Goal: Transaction & Acquisition: Book appointment/travel/reservation

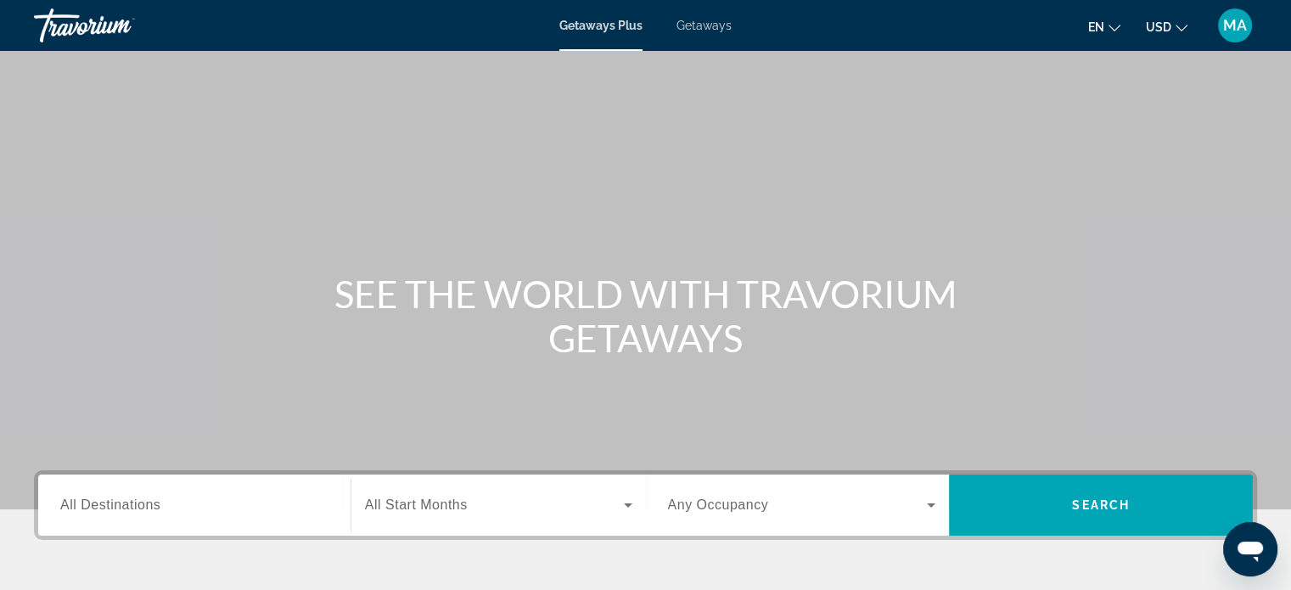
click at [705, 25] on span "Getaways" at bounding box center [704, 26] width 55 height 14
click at [582, 0] on mat-toolbar "Getaways Plus Getaways en English Español Français Italiano Português русский U…" at bounding box center [645, 25] width 1291 height 51
click at [605, 34] on div "Getaways Plus Getaways en English Español Français Italiano Português русский U…" at bounding box center [645, 25] width 1291 height 44
click at [604, 26] on span "Getaways Plus" at bounding box center [601, 26] width 82 height 14
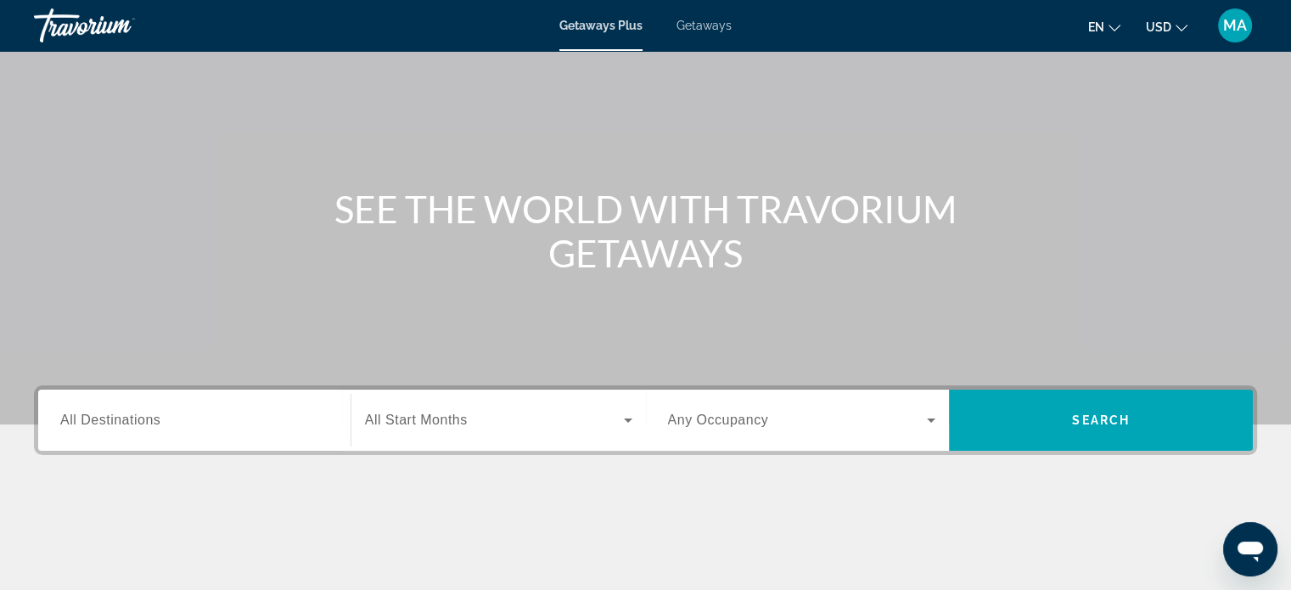
click at [194, 415] on input "Destination All Destinations" at bounding box center [194, 421] width 268 height 20
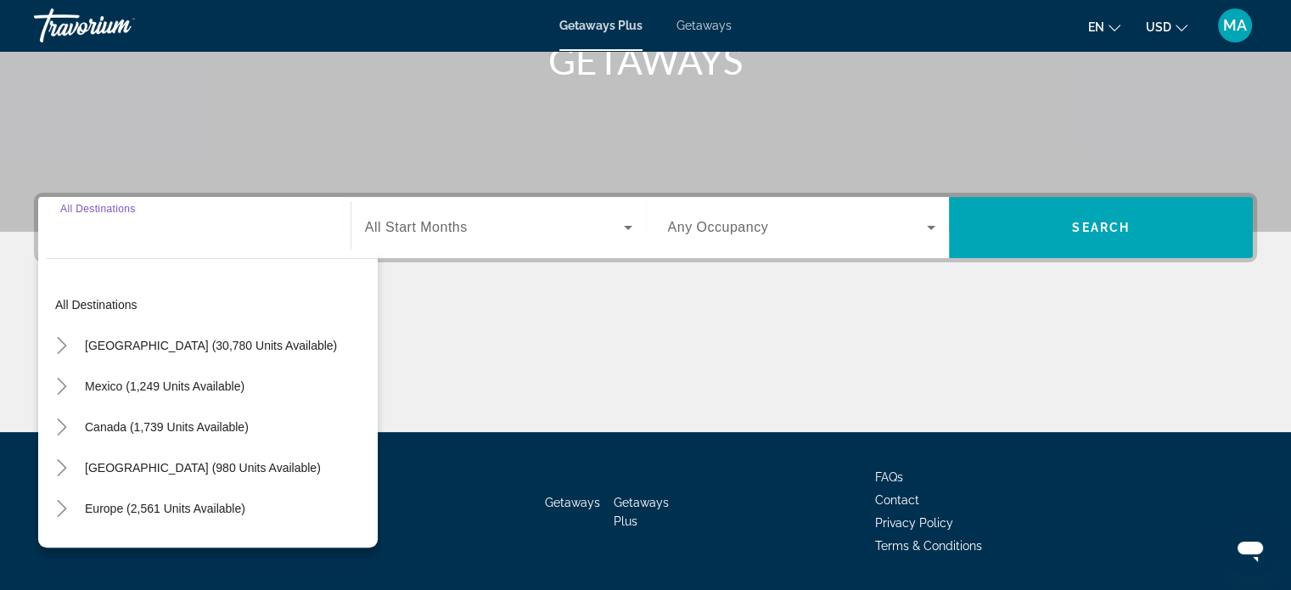
scroll to position [327, 0]
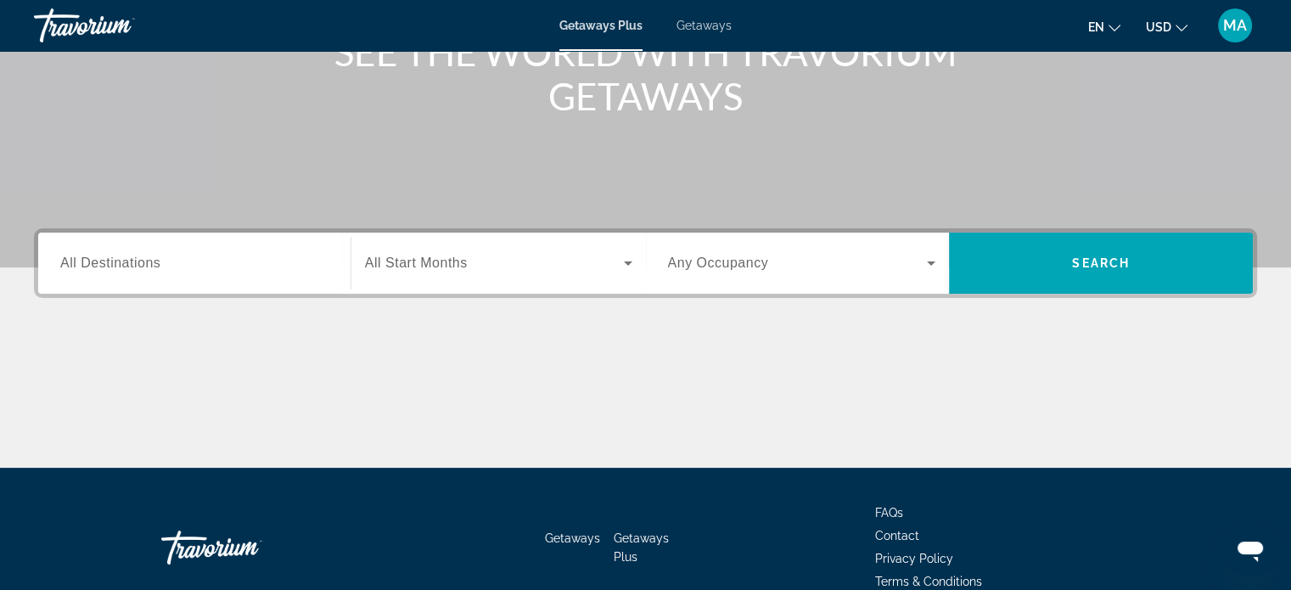
click at [304, 271] on input "Destination All Destinations" at bounding box center [194, 264] width 268 height 20
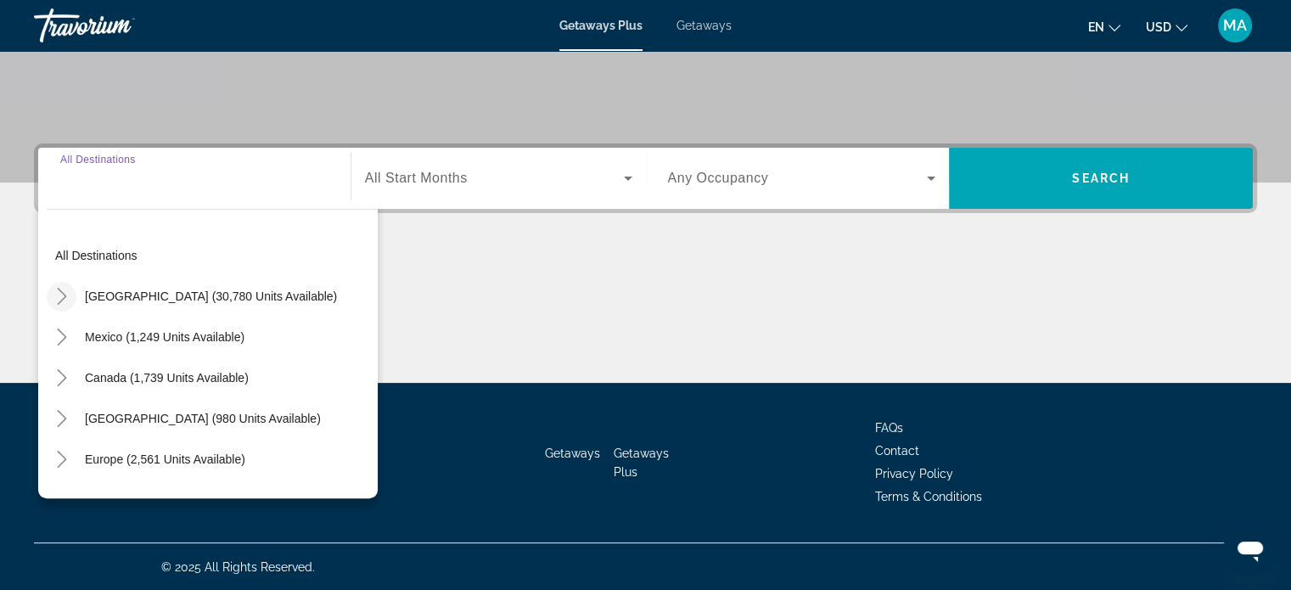
click at [57, 296] on icon "Toggle United States (30,780 units available)" at bounding box center [61, 296] width 17 height 17
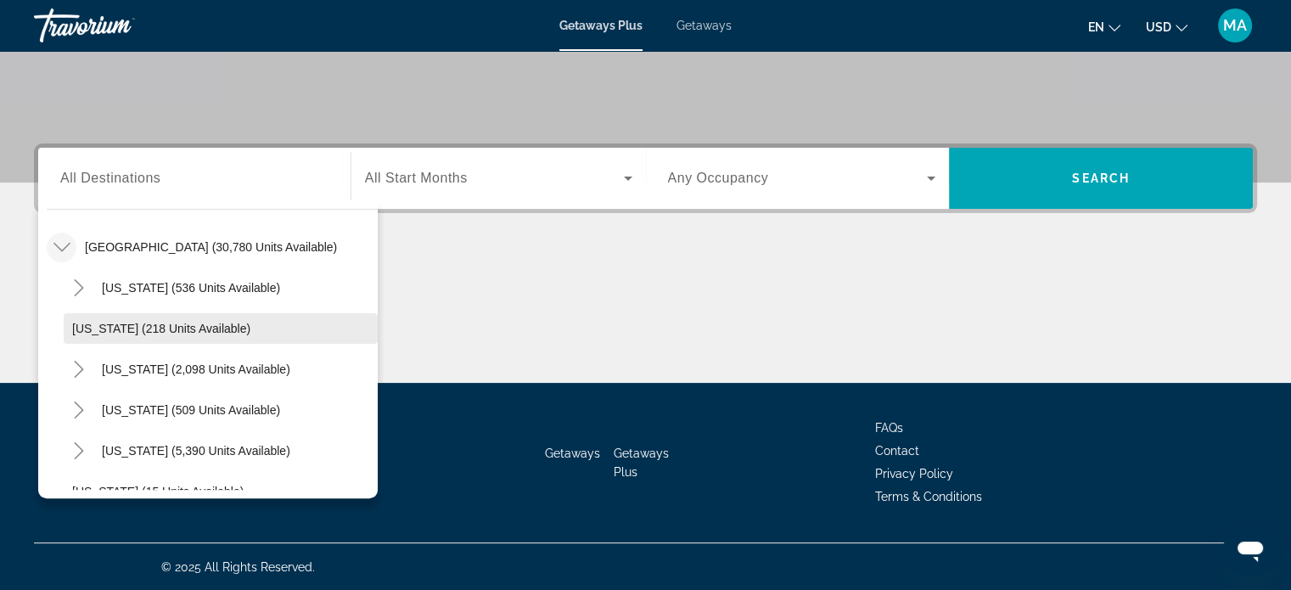
scroll to position [134, 0]
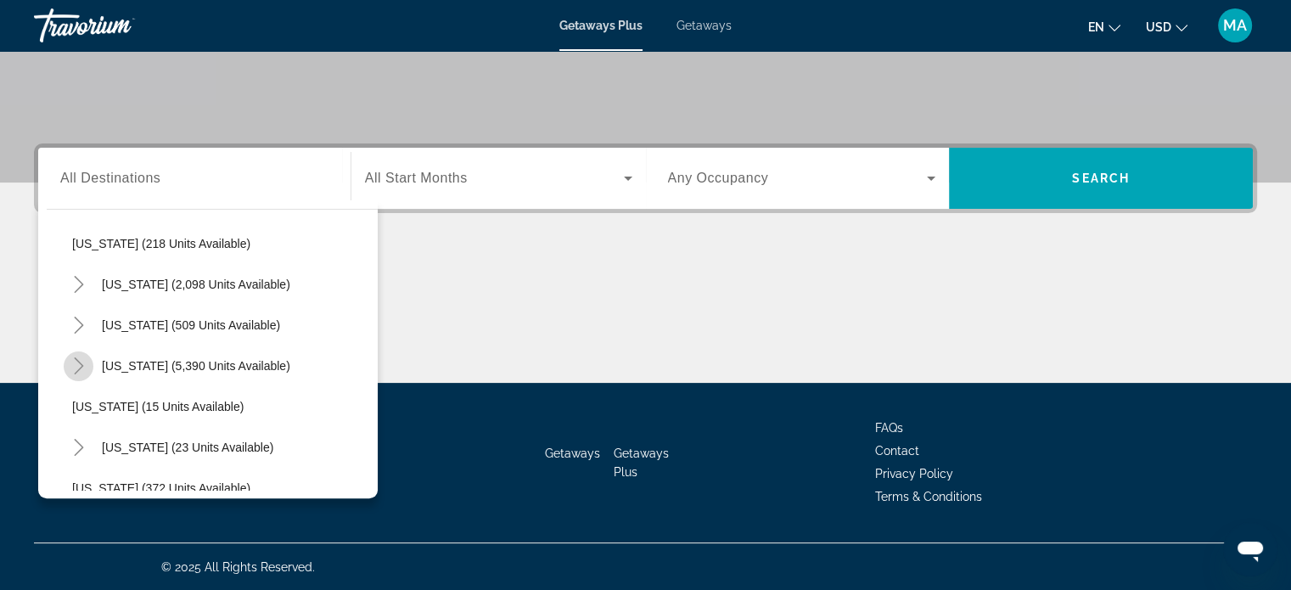
click at [83, 365] on icon "Toggle Florida (5,390 units available)" at bounding box center [78, 365] width 17 height 17
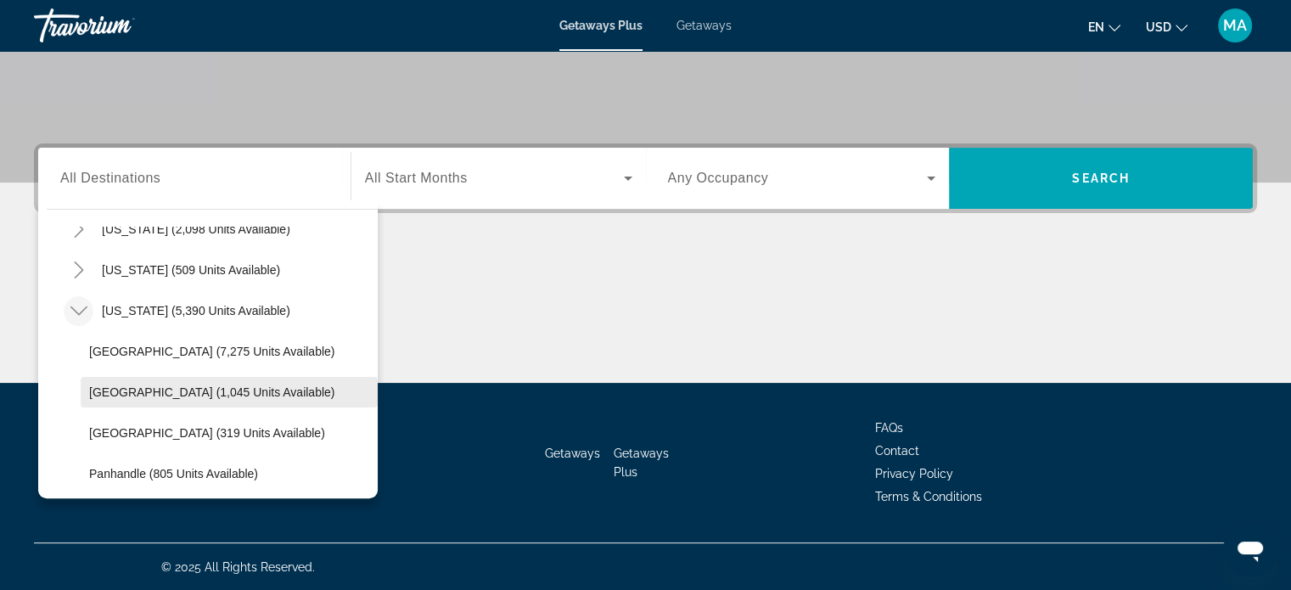
scroll to position [219, 0]
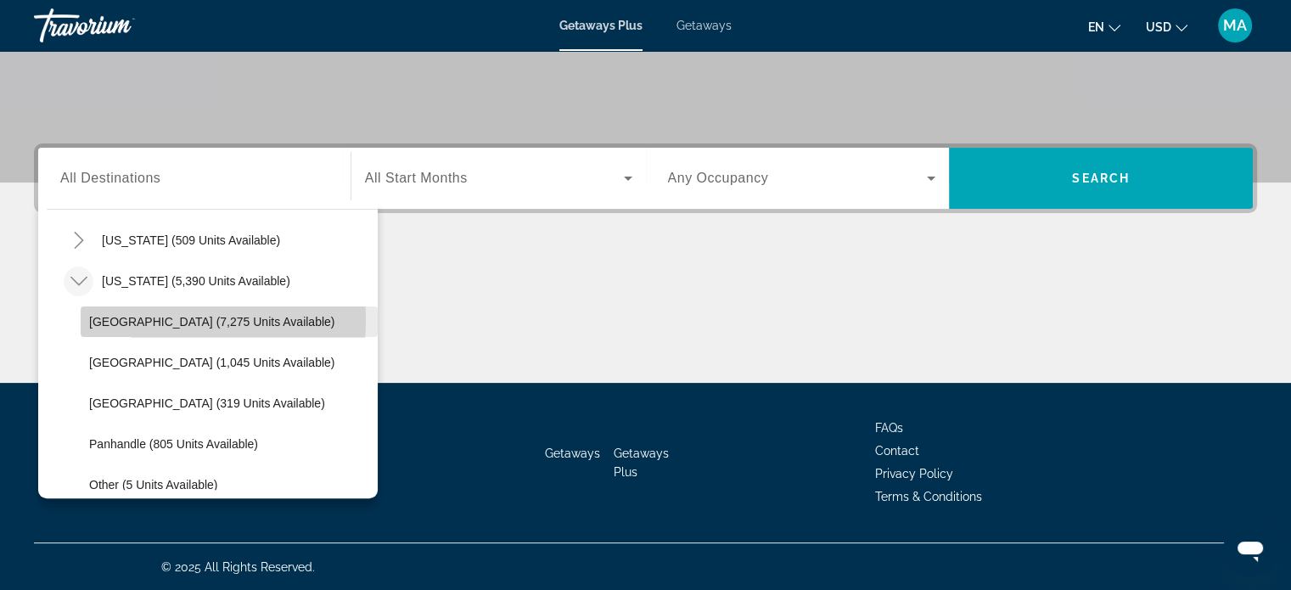
click at [140, 318] on span "Orlando & Disney Area (7,275 units available)" at bounding box center [211, 322] width 245 height 14
type input "**********"
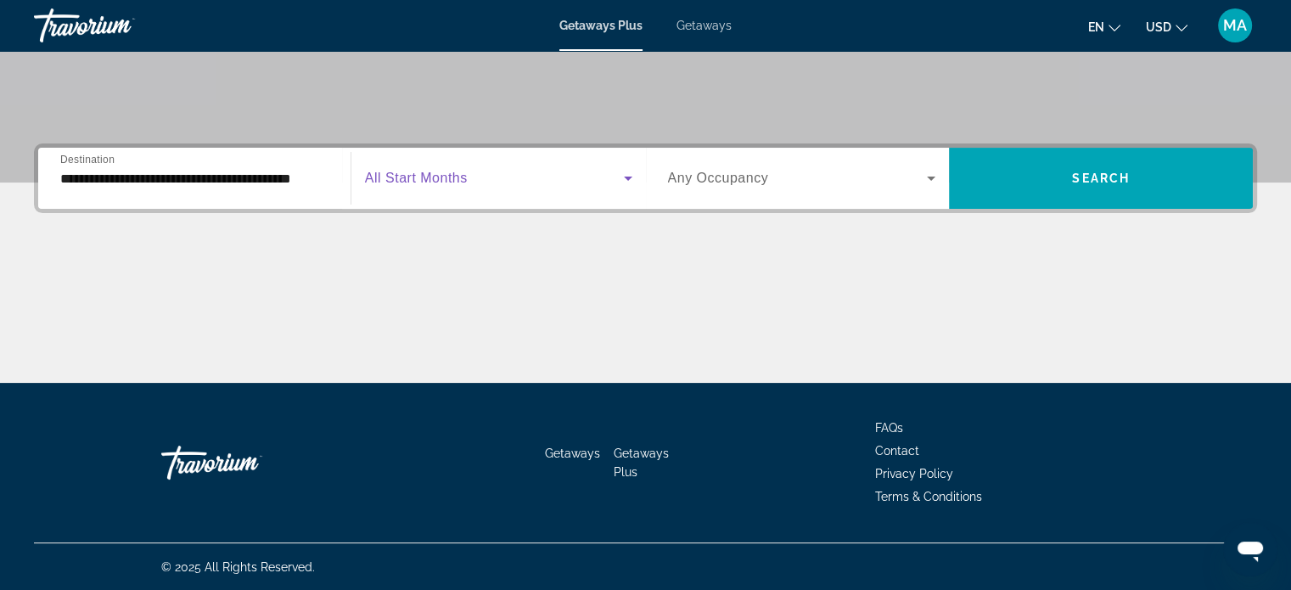
click at [625, 177] on icon "Search widget" at bounding box center [628, 179] width 8 height 4
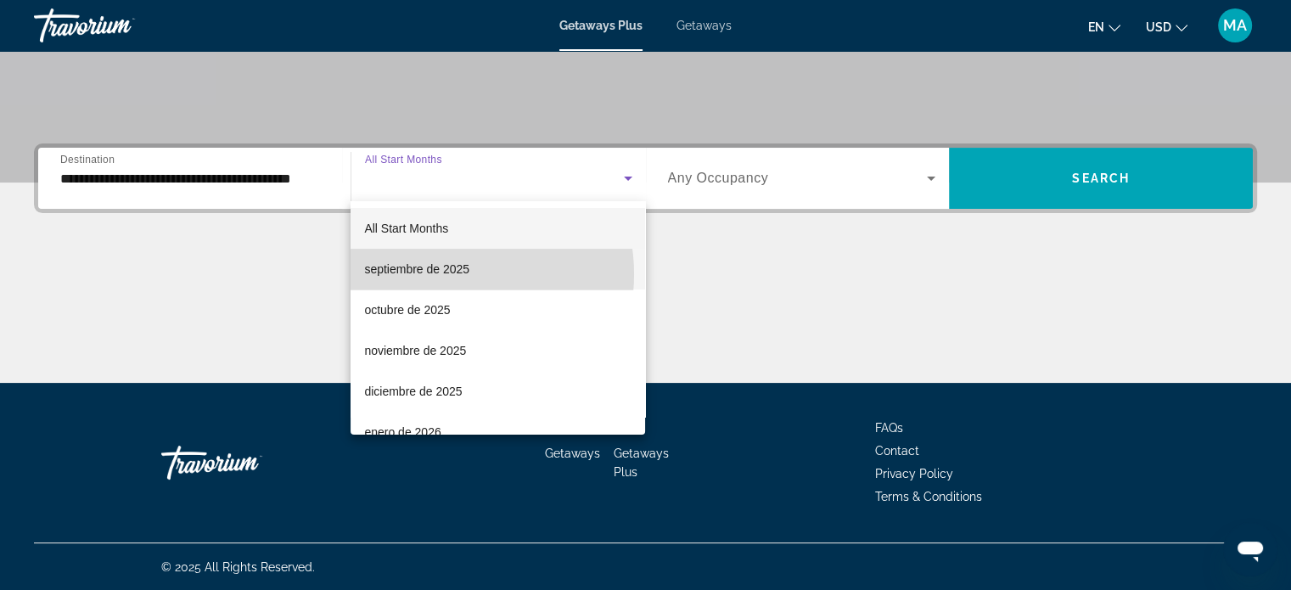
click at [444, 274] on span "septiembre de 2025" at bounding box center [416, 269] width 105 height 20
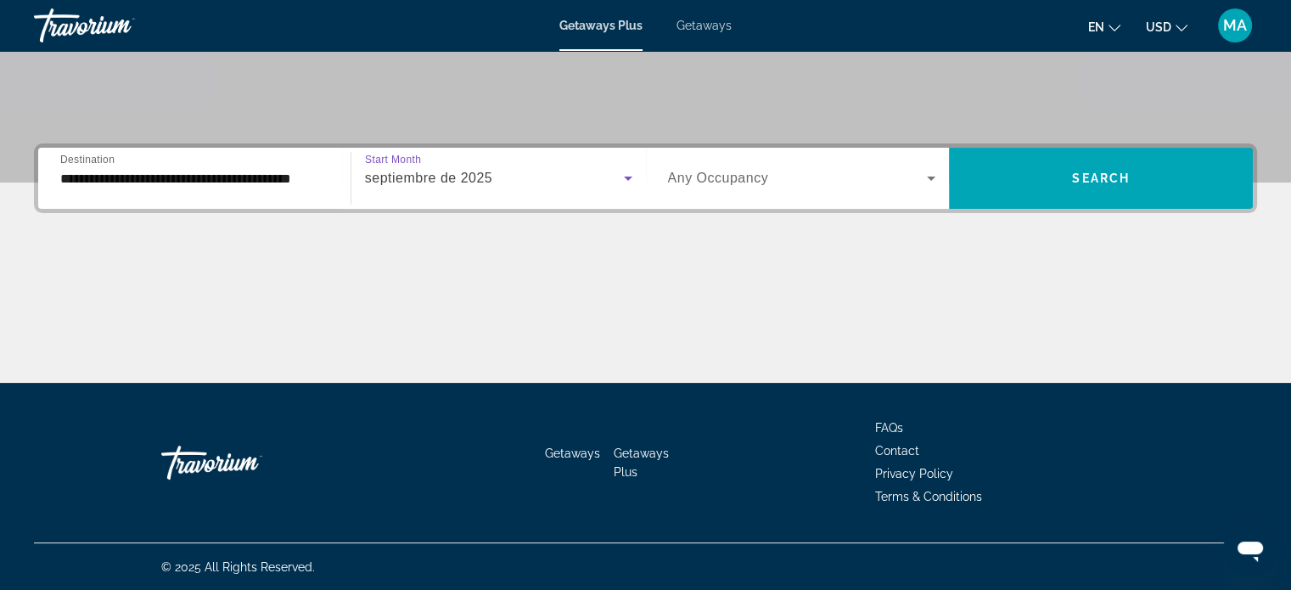
click at [809, 184] on span "Search widget" at bounding box center [798, 178] width 260 height 20
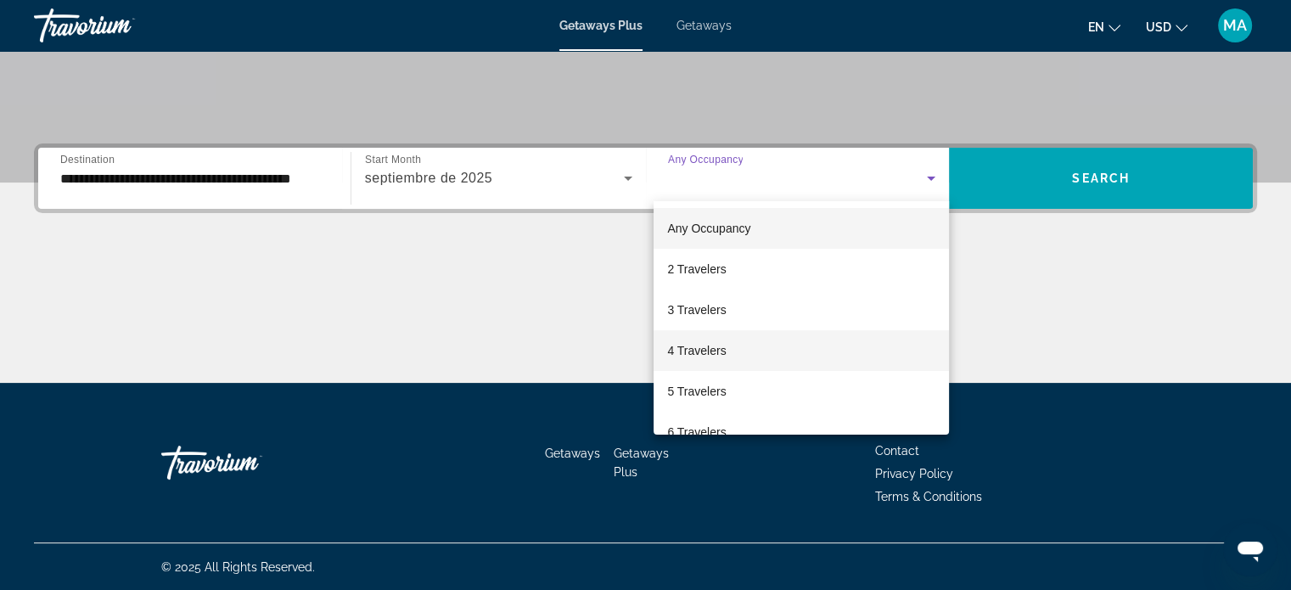
click at [778, 346] on mat-option "4 Travelers" at bounding box center [801, 350] width 295 height 41
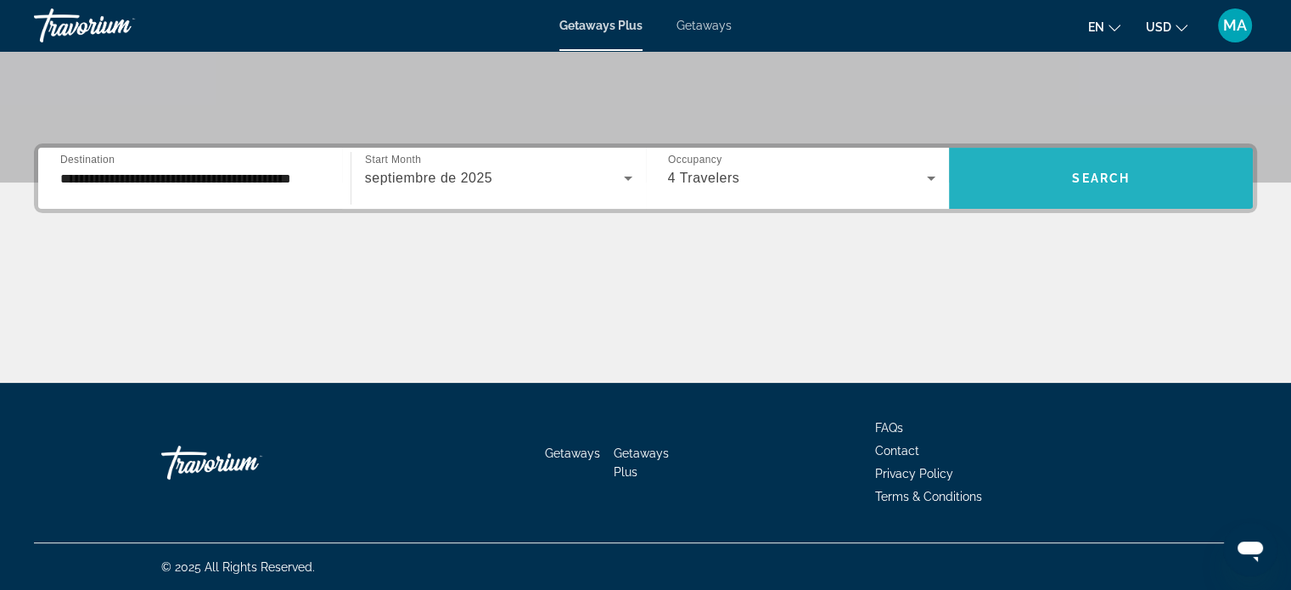
click at [1100, 166] on span "Search widget" at bounding box center [1101, 178] width 304 height 41
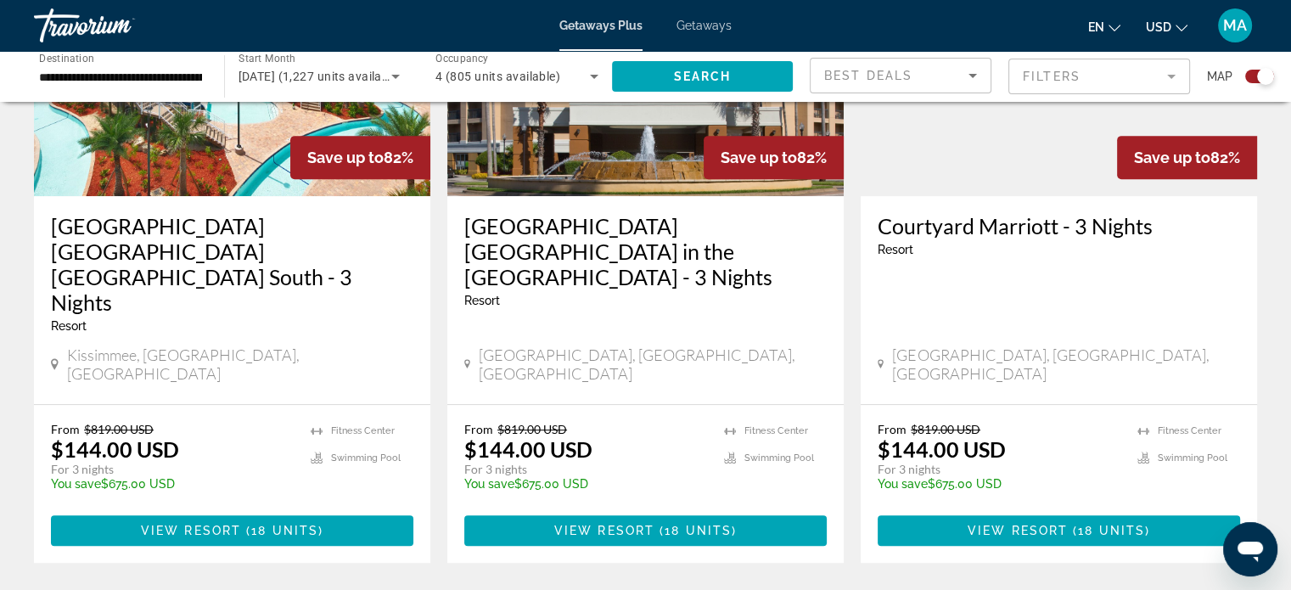
scroll to position [764, 0]
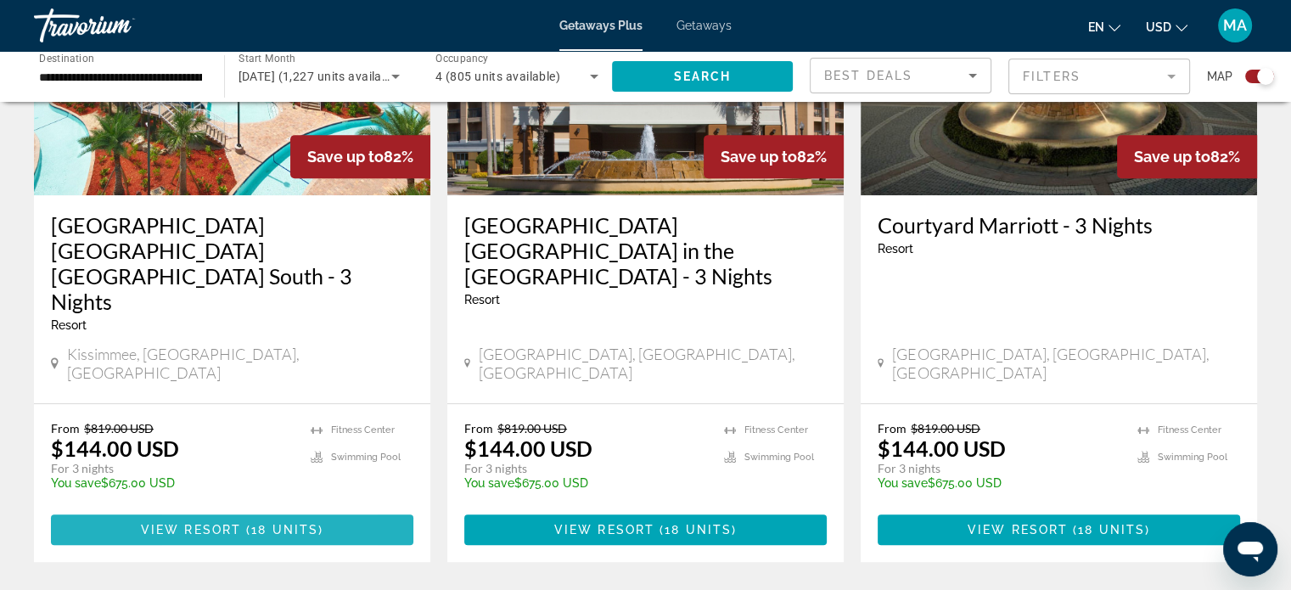
click at [180, 523] on span "View Resort" at bounding box center [191, 530] width 100 height 14
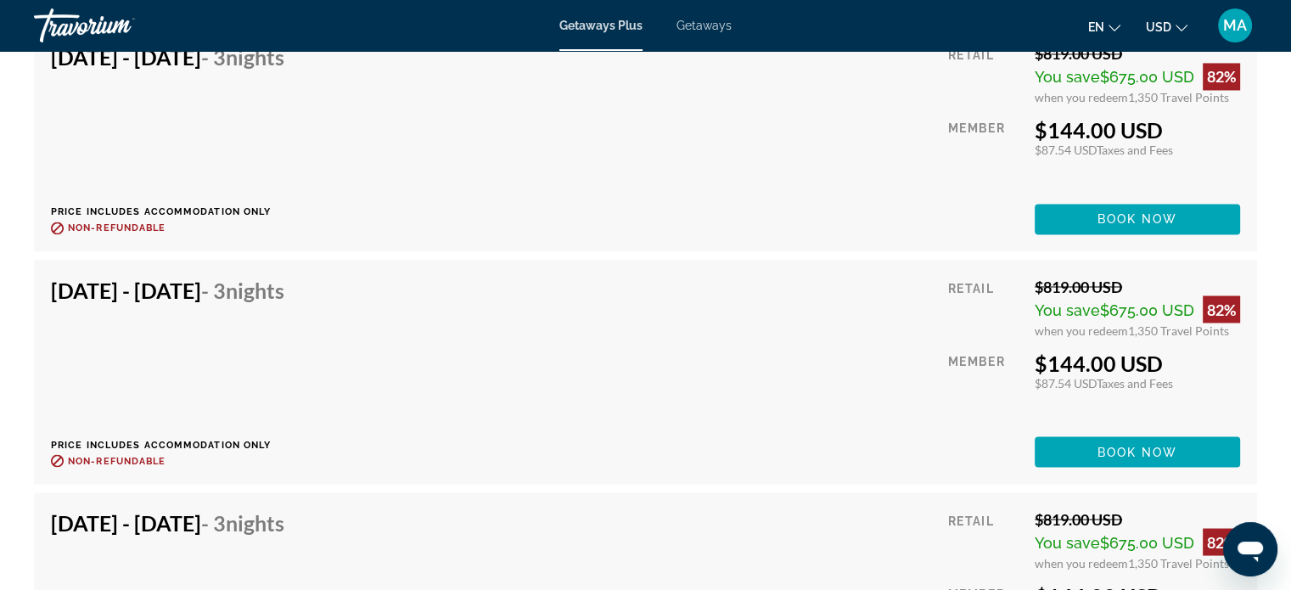
scroll to position [2972, 0]
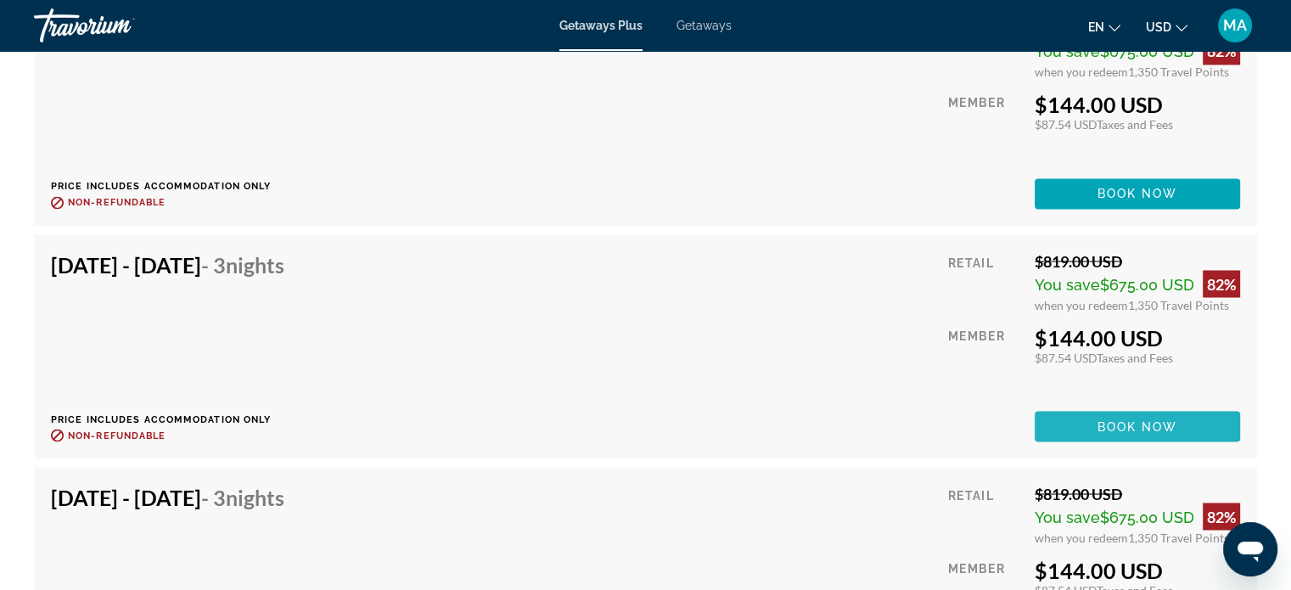
click at [1131, 427] on span "Book now" at bounding box center [1138, 426] width 81 height 14
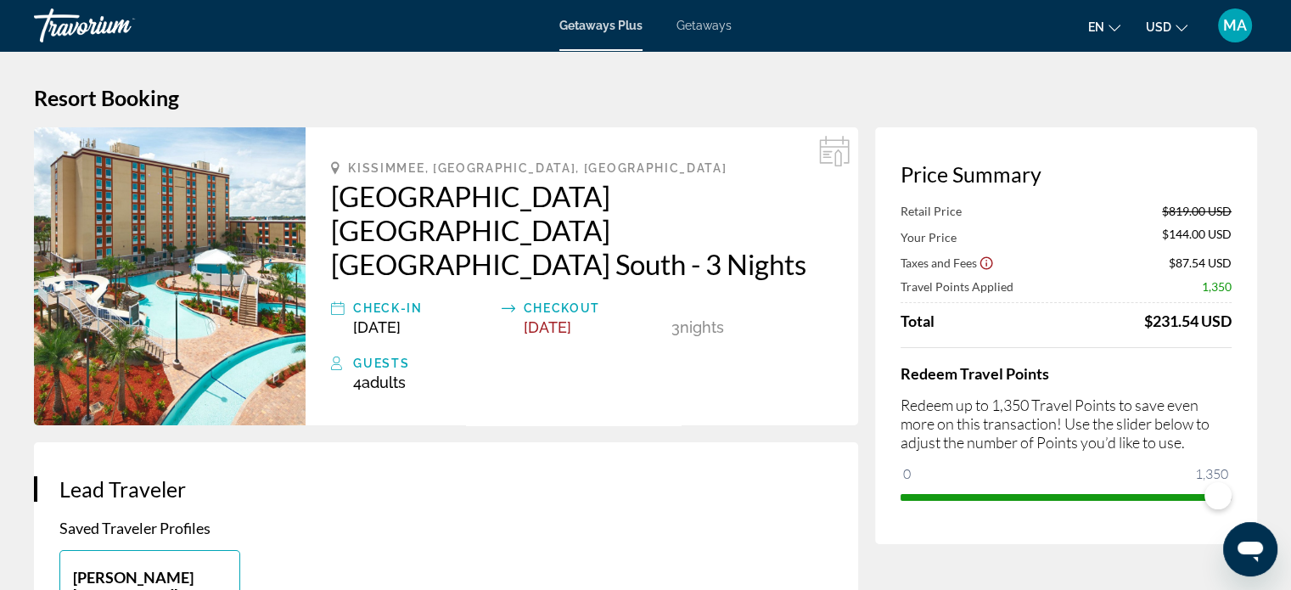
scroll to position [85, 0]
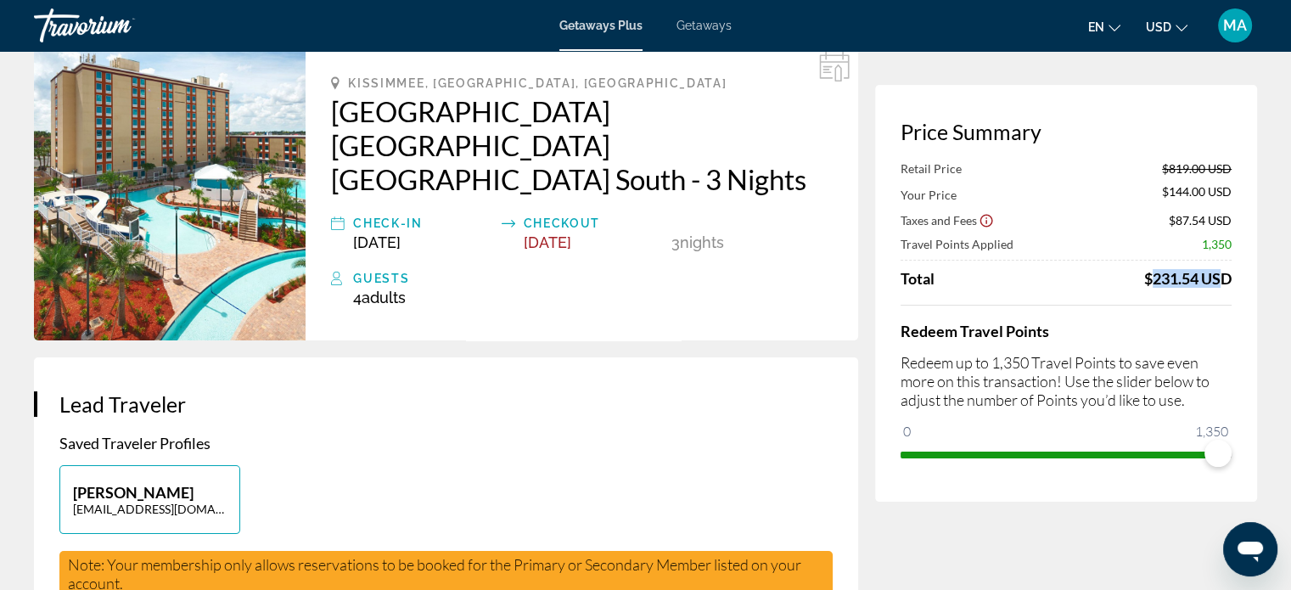
drag, startPoint x: 1133, startPoint y: 278, endPoint x: 1212, endPoint y: 285, distance: 80.2
click at [1212, 285] on div "Total $231.54 USD" at bounding box center [1066, 278] width 331 height 19
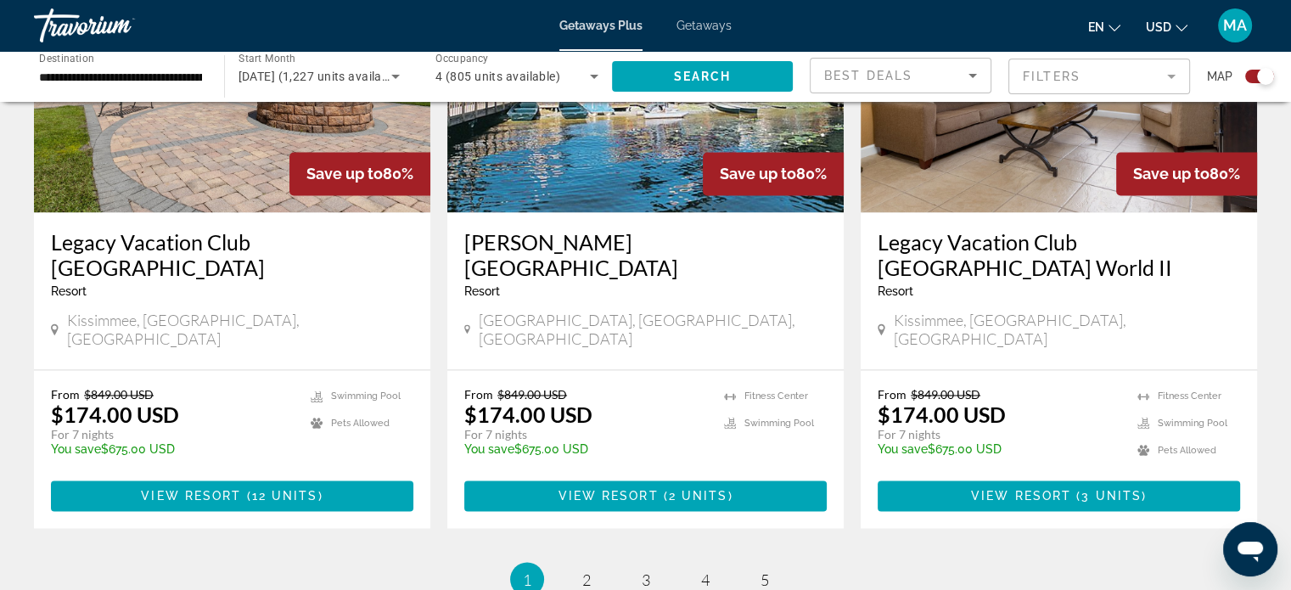
scroll to position [2717, 0]
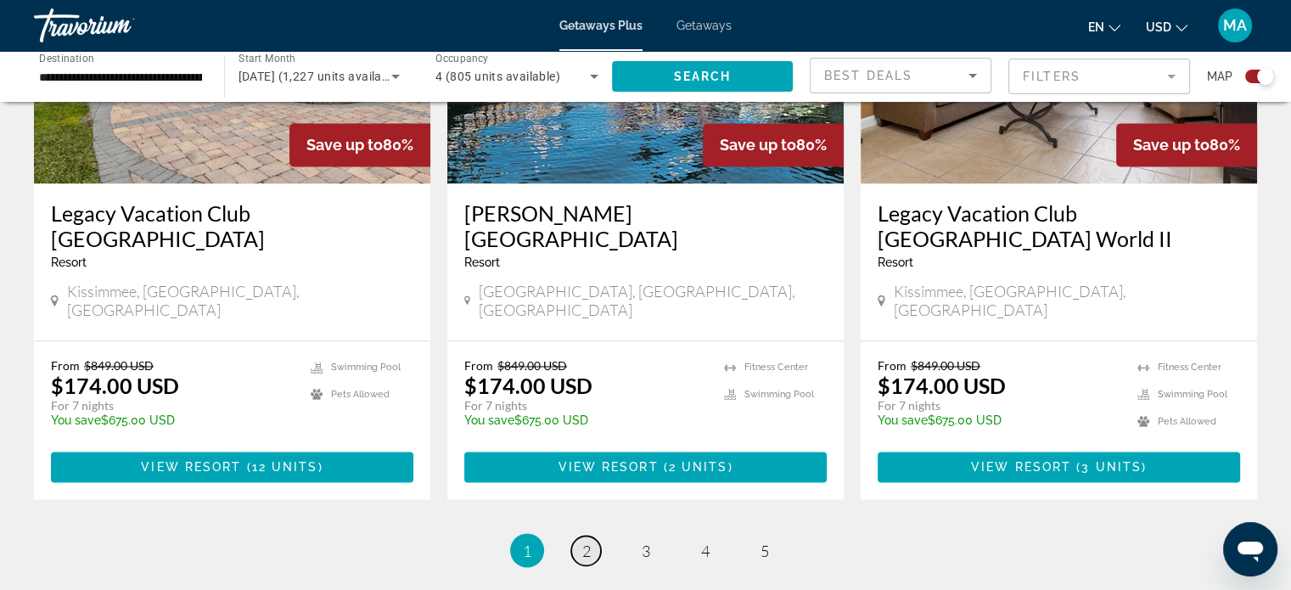
click at [588, 541] on span "2" at bounding box center [586, 550] width 8 height 19
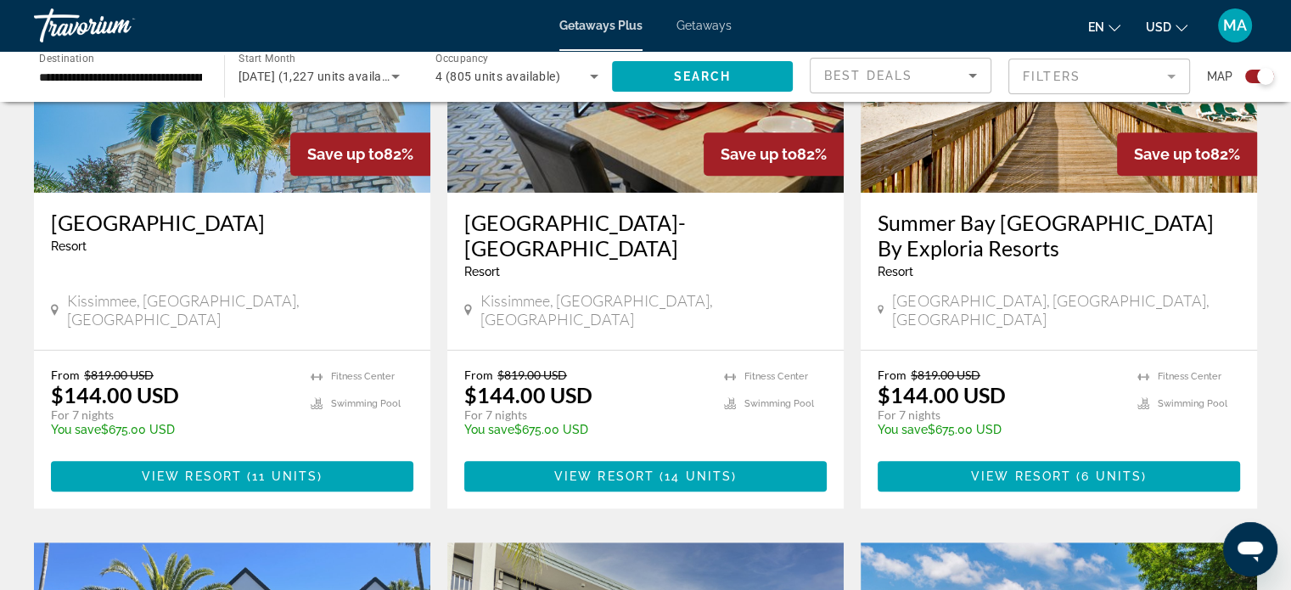
scroll to position [764, 0]
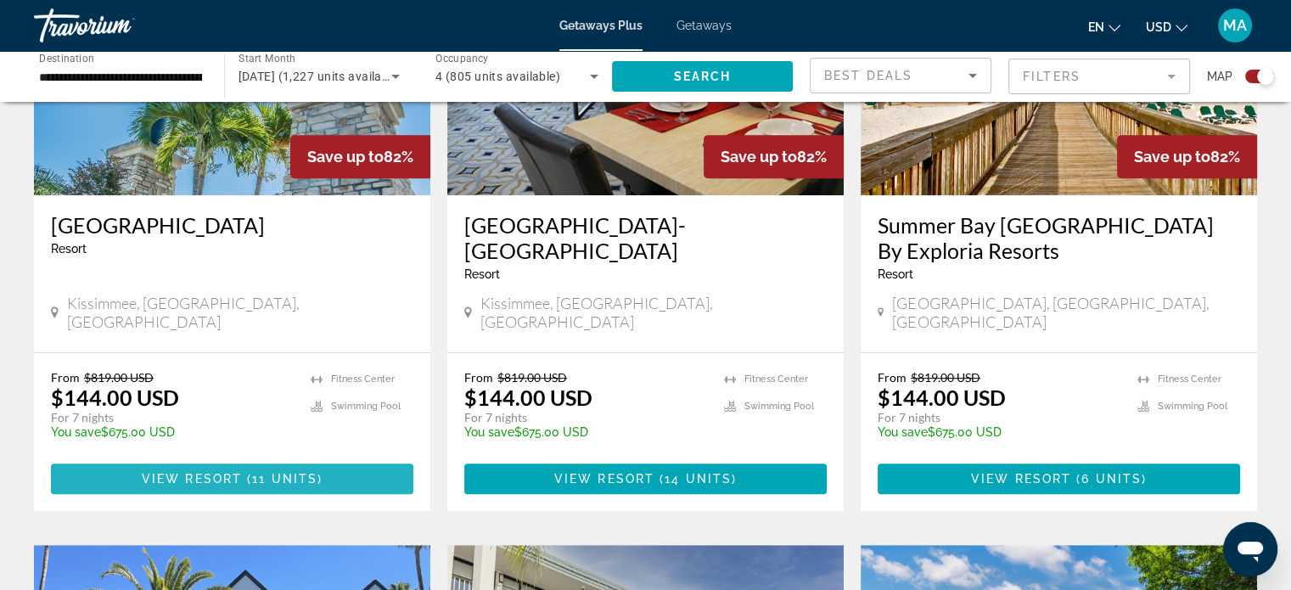
click at [228, 471] on span "Main content" at bounding box center [232, 478] width 363 height 41
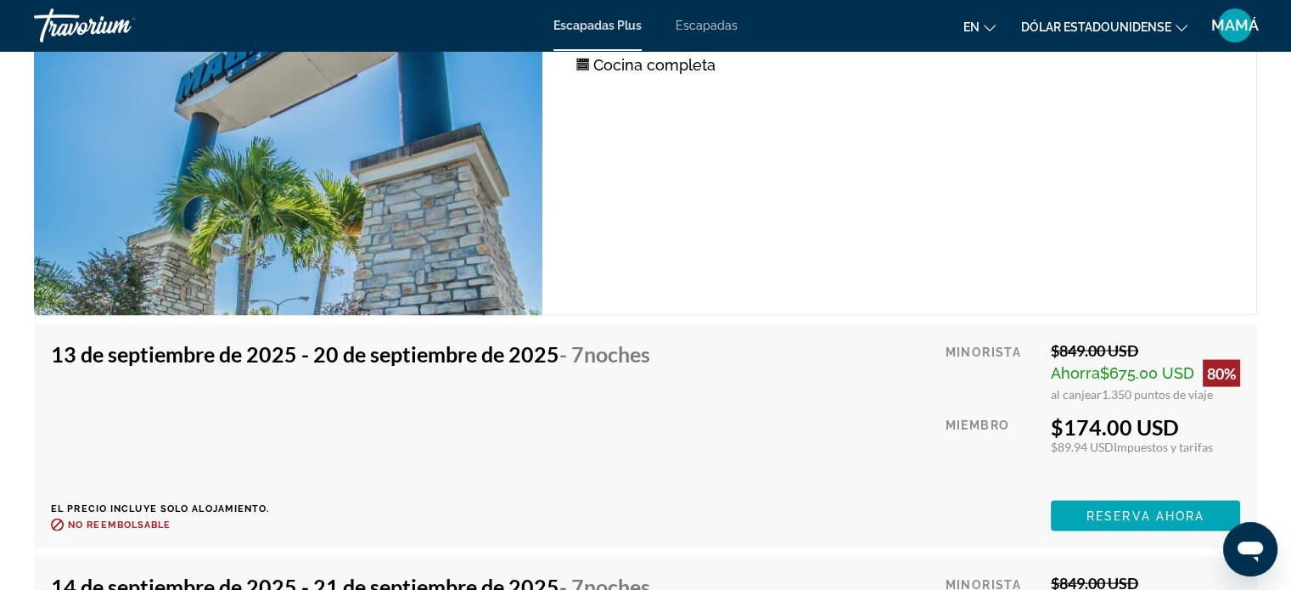
scroll to position [3481, 0]
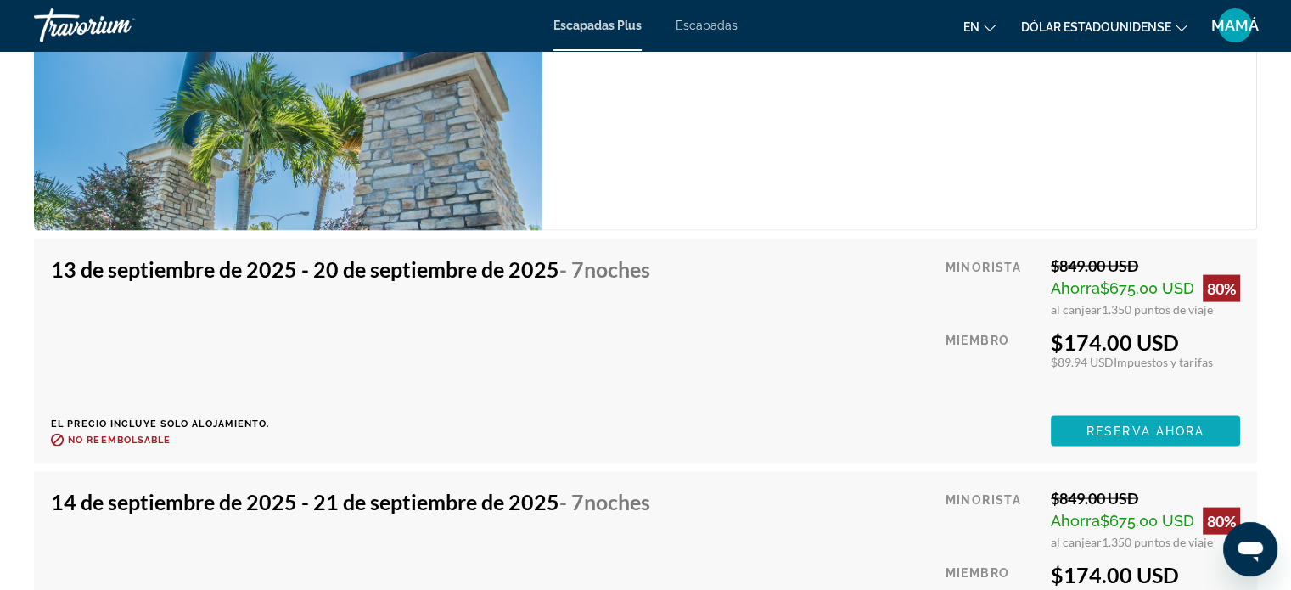
click at [1123, 425] on font "Reserva ahora" at bounding box center [1146, 432] width 118 height 14
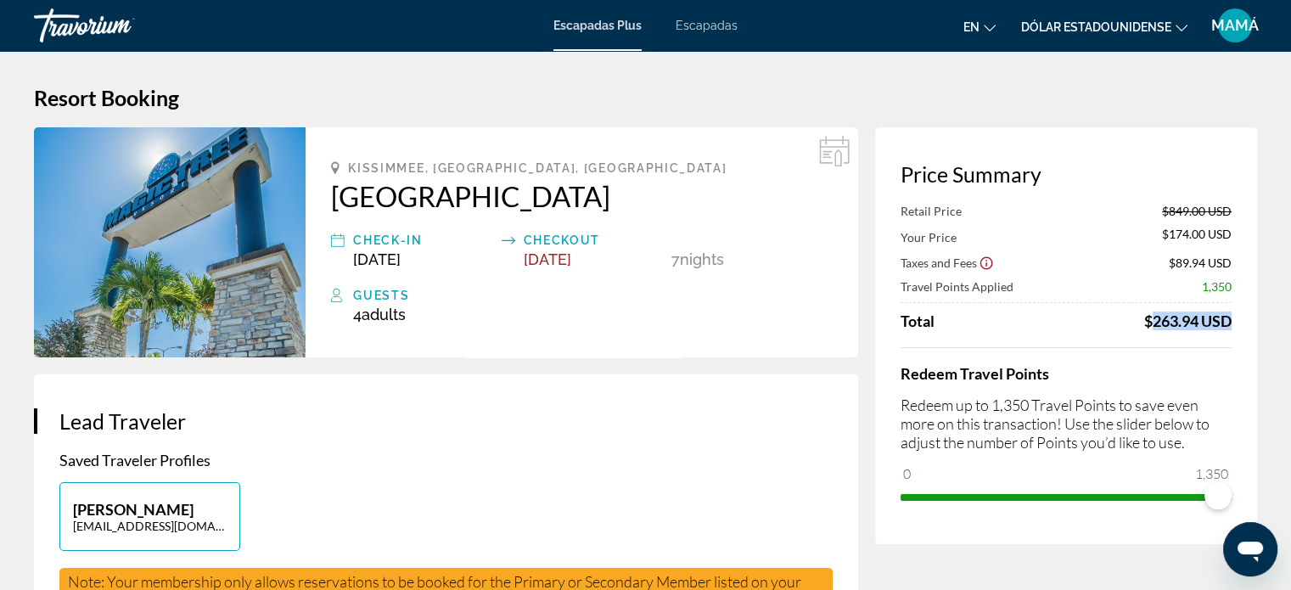
drag, startPoint x: 1142, startPoint y: 326, endPoint x: 1219, endPoint y: 323, distance: 77.3
click at [1219, 323] on div "$263.94 USD" at bounding box center [1188, 321] width 87 height 19
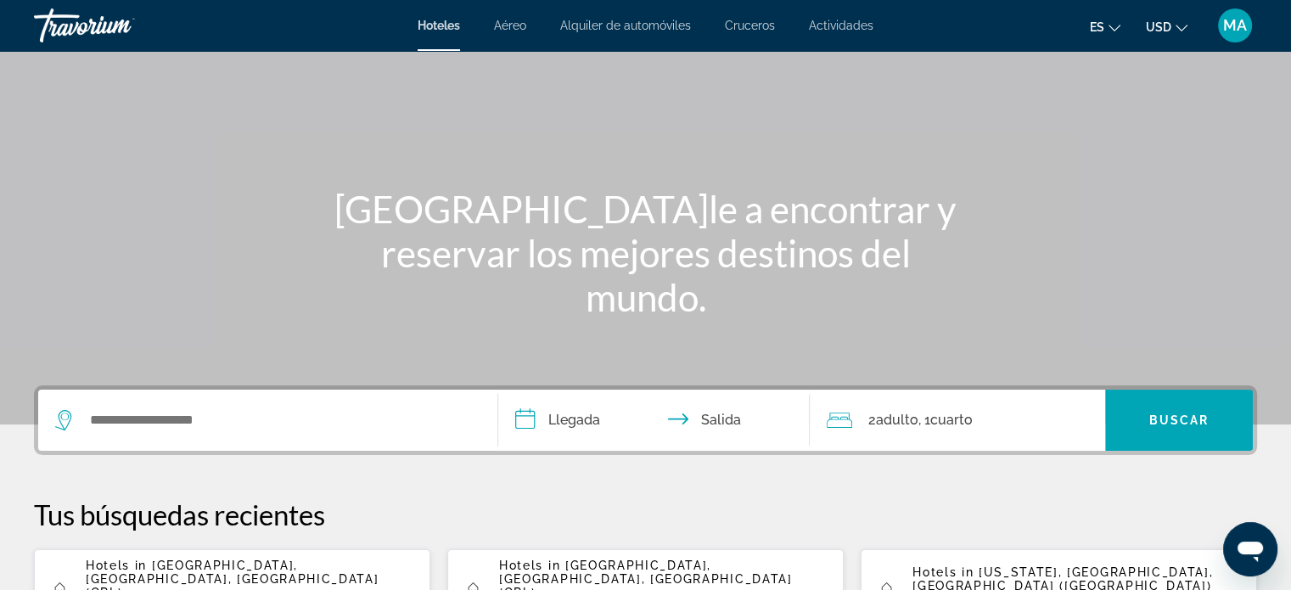
click at [321, 405] on div "Search widget" at bounding box center [267, 420] width 425 height 61
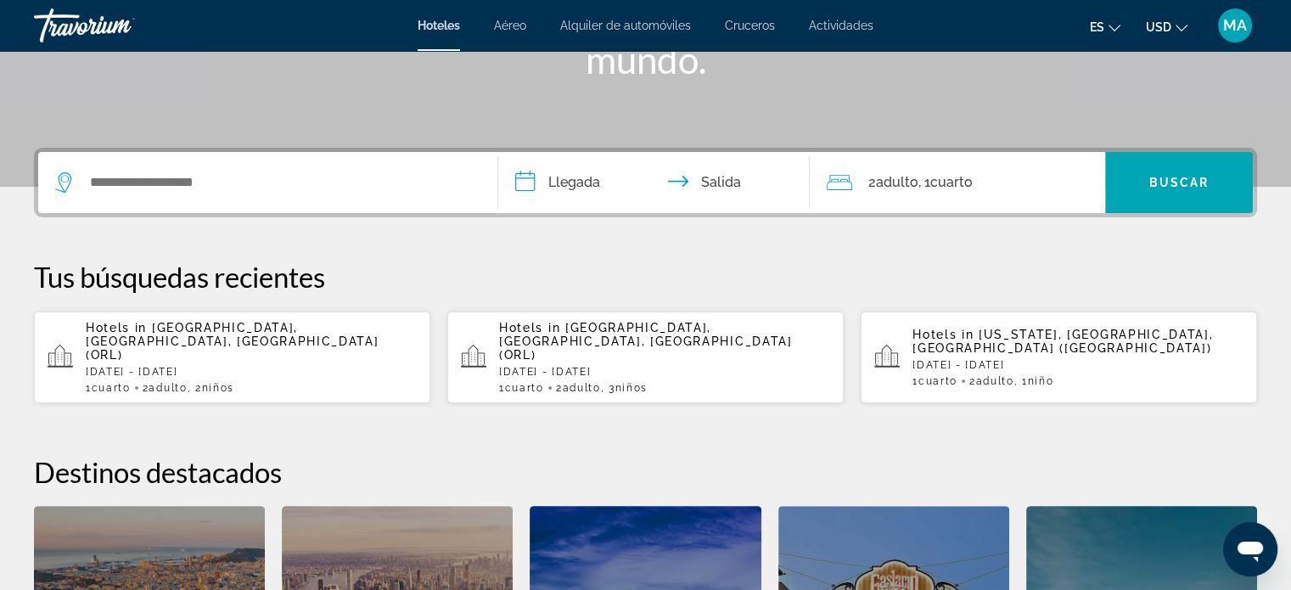
scroll to position [414, 0]
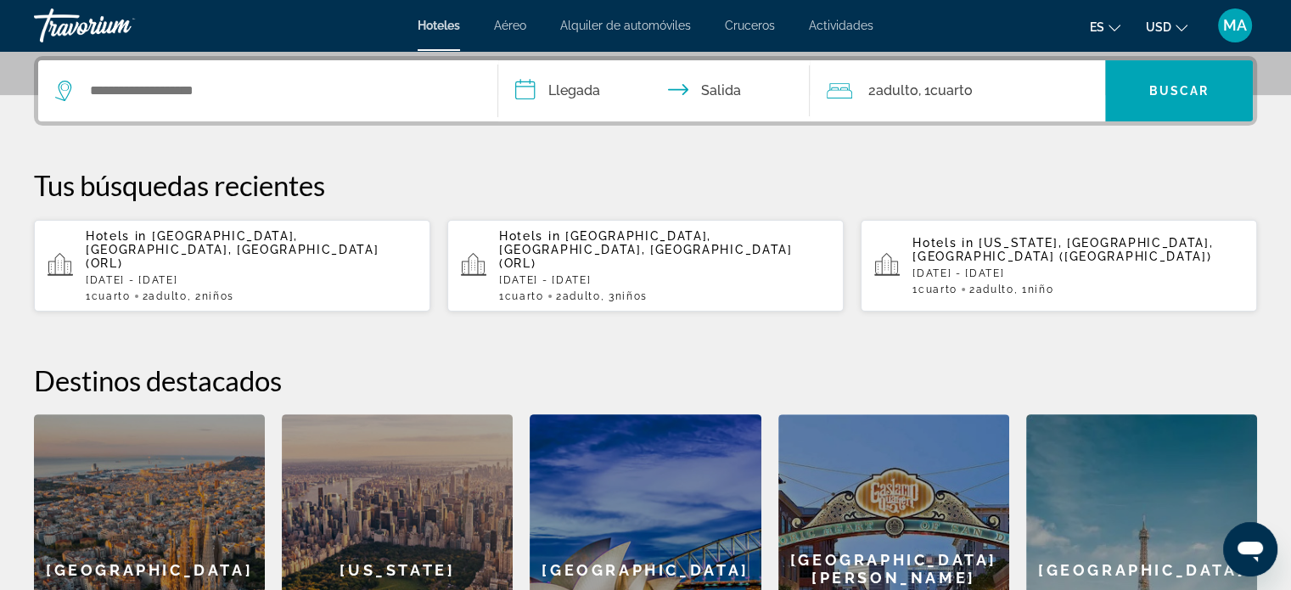
click at [205, 274] on p "[DATE] - [DATE]" at bounding box center [251, 280] width 331 height 12
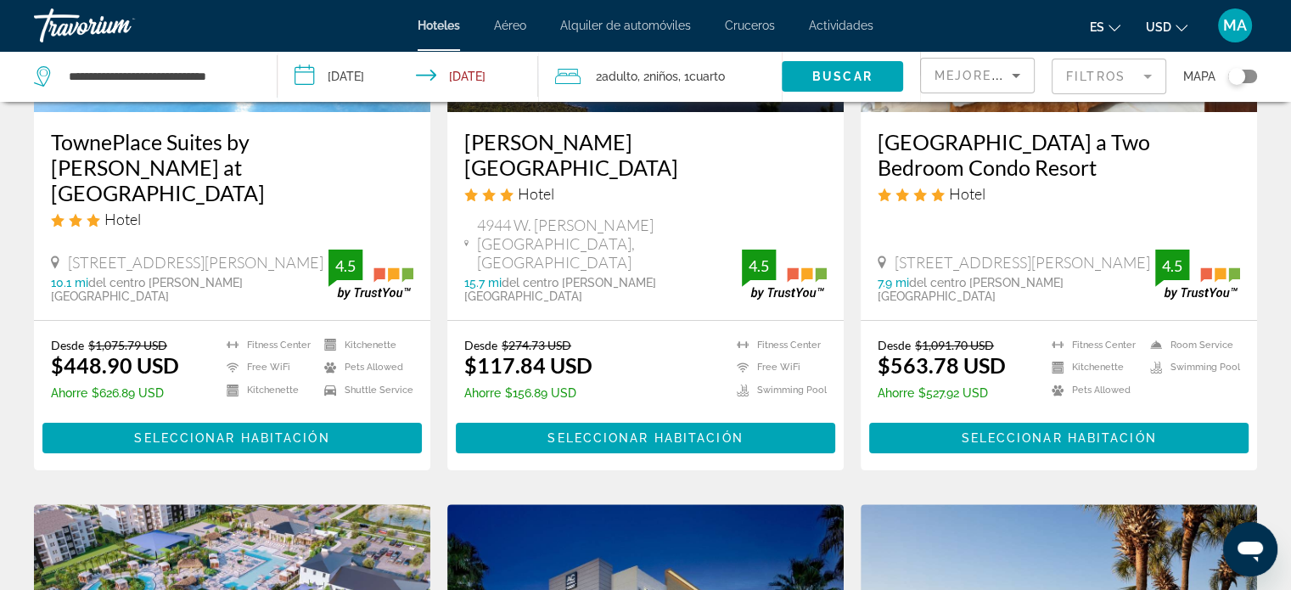
scroll to position [340, 0]
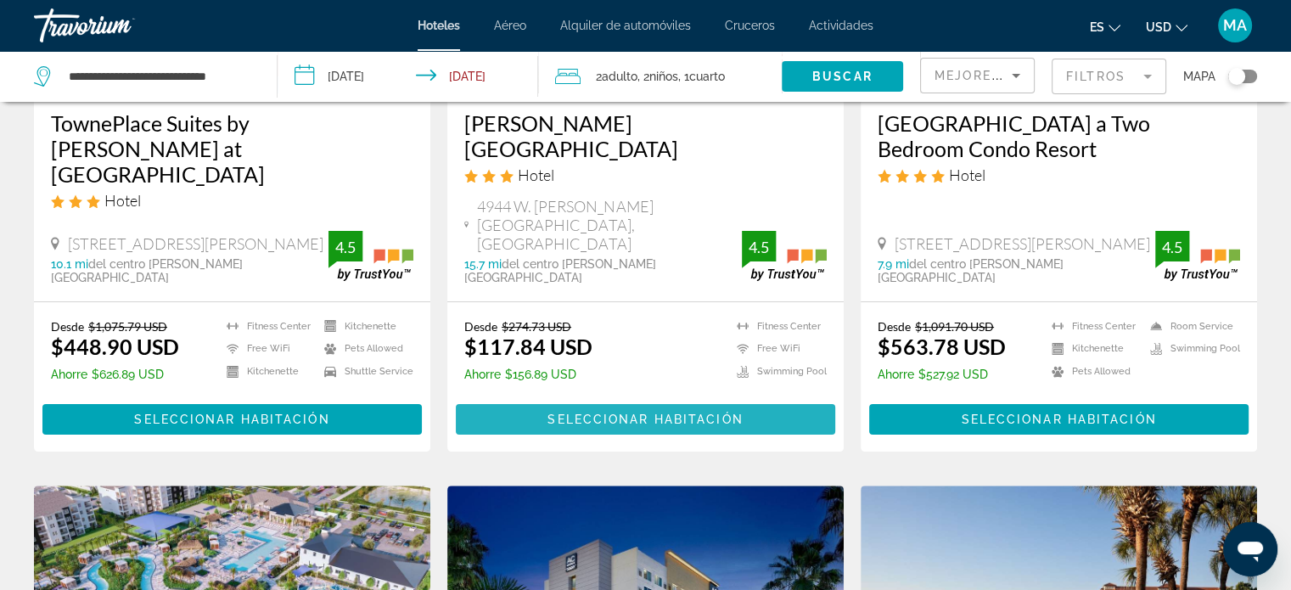
click at [642, 413] on span "Seleccionar habitación" at bounding box center [645, 420] width 195 height 14
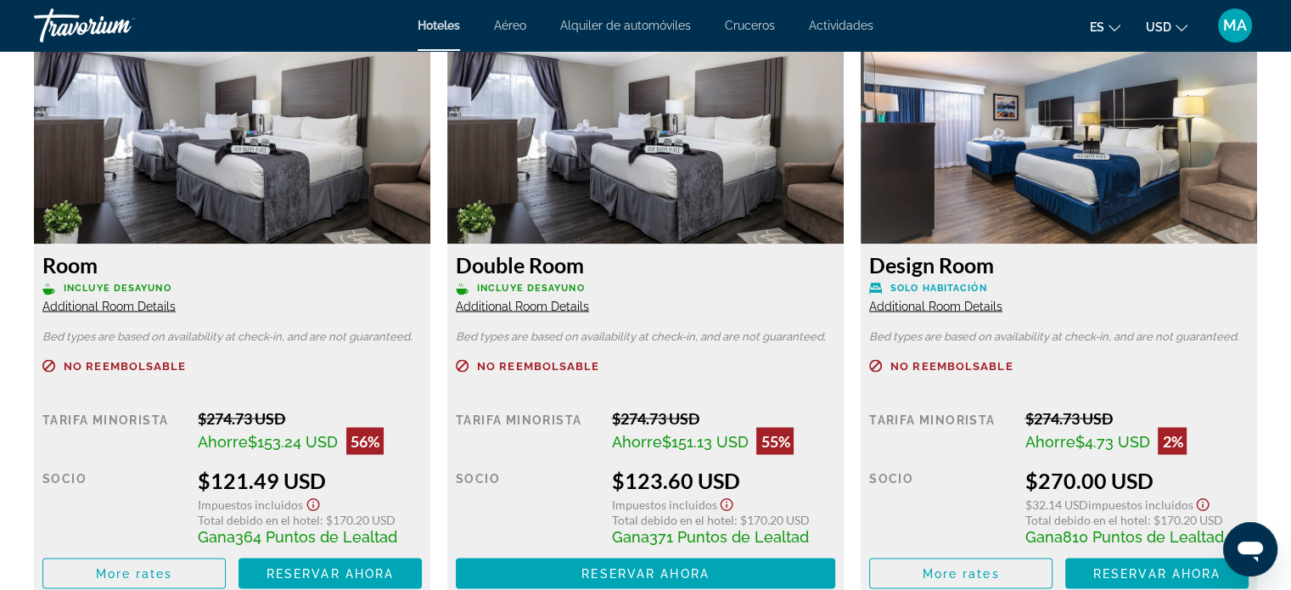
scroll to position [2972, 0]
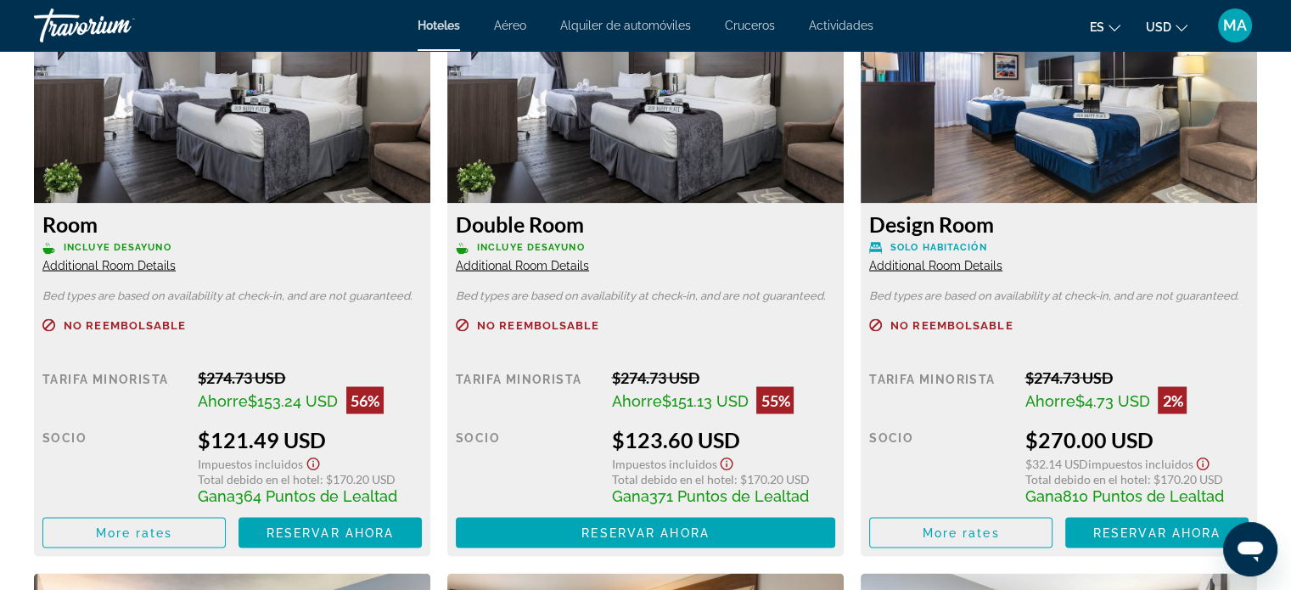
drag, startPoint x: 605, startPoint y: 434, endPoint x: 734, endPoint y: 429, distance: 129.2
click at [734, 429] on div "Tarifa Minorista $274.73 USD Ahorre $151.13 USD 55% cuando canjeas Socio $123.6…" at bounding box center [646, 458] width 380 height 180
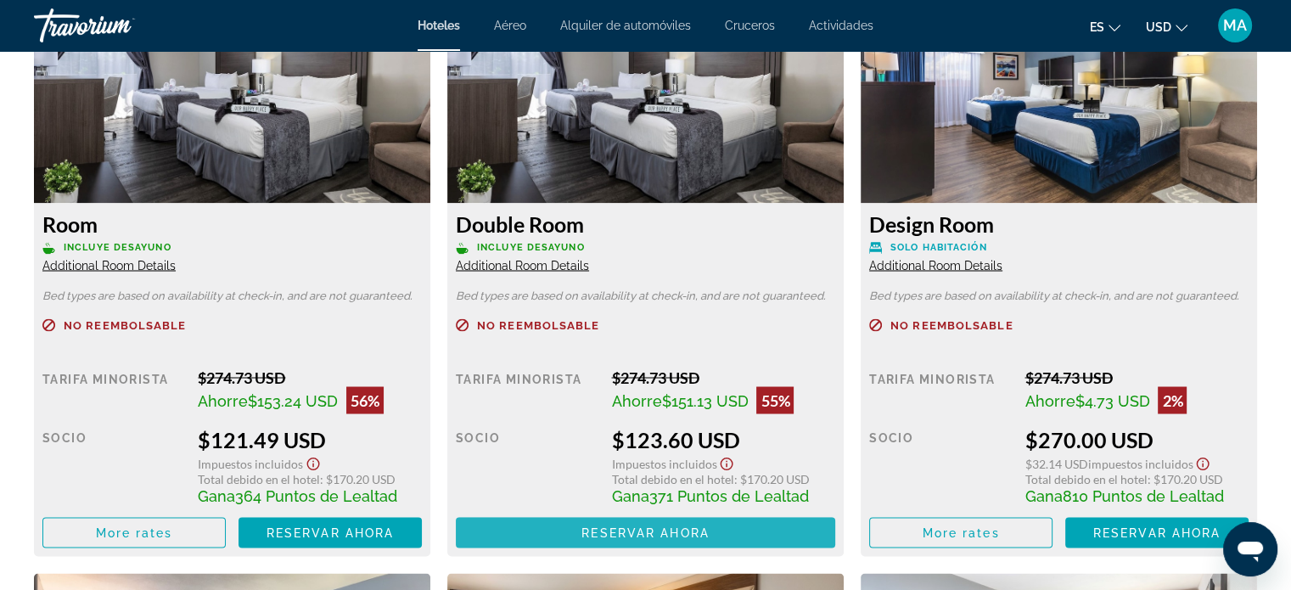
click at [632, 531] on span "Reservar ahora" at bounding box center [645, 533] width 127 height 14
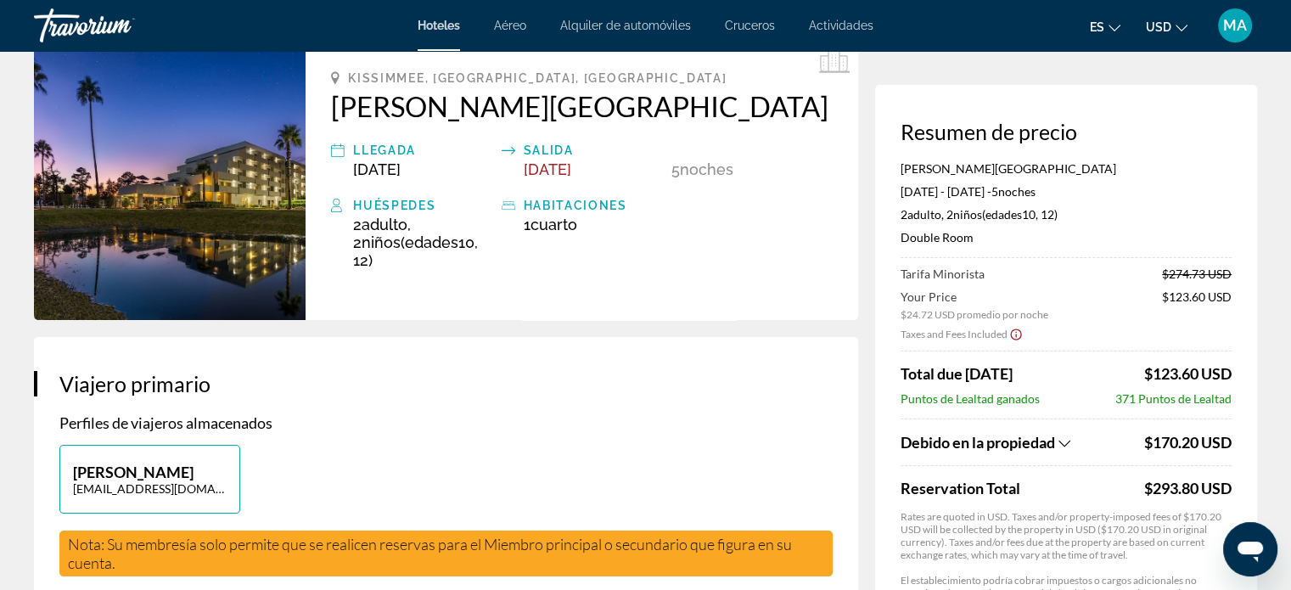
scroll to position [170, 0]
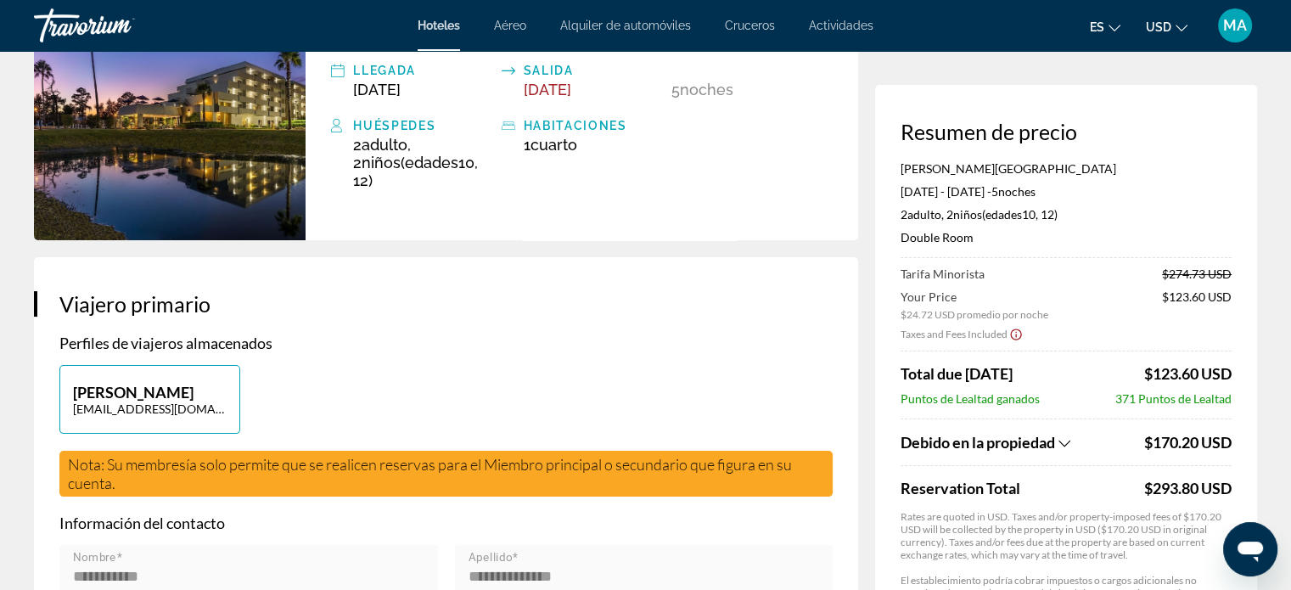
drag, startPoint x: 900, startPoint y: 332, endPoint x: 1009, endPoint y: 353, distance: 110.7
click at [1009, 353] on div "Tarifa Minorista $274.73 USD Your Price $24.72 USD promedio por noche $123.60 U…" at bounding box center [1066, 446] width 331 height 358
drag, startPoint x: 1140, startPoint y: 444, endPoint x: 1232, endPoint y: 447, distance: 91.8
click at [1232, 447] on div "Resumen de precio [PERSON_NAME][GEOGRAPHIC_DATA] [DATE] - [DATE] - 5 noche noch…" at bounding box center [1066, 471] width 382 height 773
drag, startPoint x: 1137, startPoint y: 488, endPoint x: 1233, endPoint y: 494, distance: 96.1
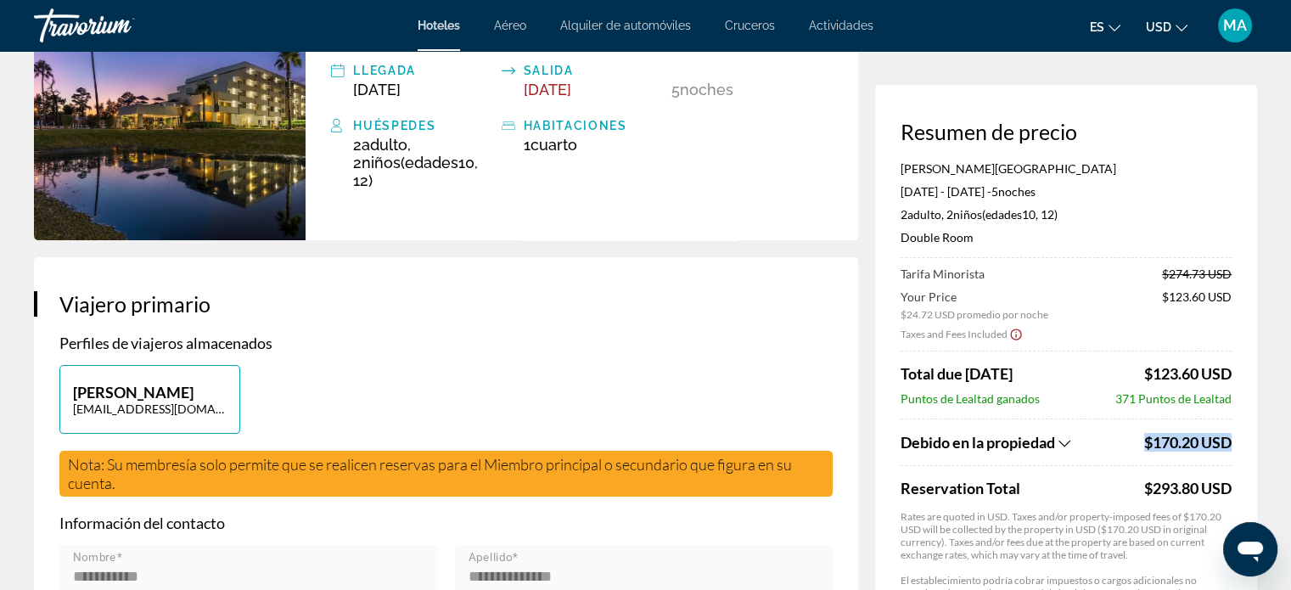
click at [1233, 494] on div "Resumen de precio [PERSON_NAME][GEOGRAPHIC_DATA] [DATE] - [DATE] - 5 noche noch…" at bounding box center [1066, 471] width 382 height 773
drag, startPoint x: 1117, startPoint y: 397, endPoint x: 1231, endPoint y: 408, distance: 114.3
click at [1231, 408] on div "Tarifa Minorista $274.73 USD Your Price $24.72 USD promedio por noche $123.60 U…" at bounding box center [1066, 446] width 331 height 358
drag, startPoint x: 1142, startPoint y: 481, endPoint x: 1155, endPoint y: 452, distance: 31.6
click at [1246, 483] on div "Resumen de precio [PERSON_NAME][GEOGRAPHIC_DATA] [DATE] - [DATE] - 5 noche noch…" at bounding box center [1066, 471] width 382 height 773
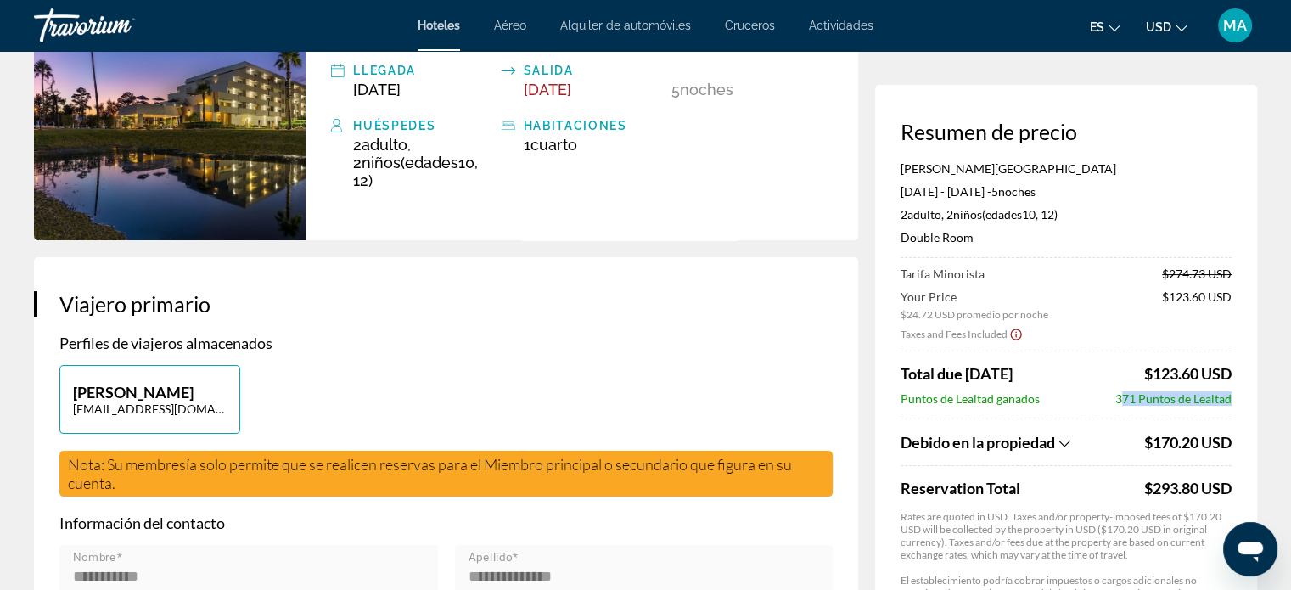
drag, startPoint x: 1108, startPoint y: 395, endPoint x: 1227, endPoint y: 407, distance: 119.5
click at [1227, 407] on div "Tarifa Minorista $274.73 USD Your Price $24.72 USD promedio por noche $123.60 U…" at bounding box center [1066, 446] width 331 height 358
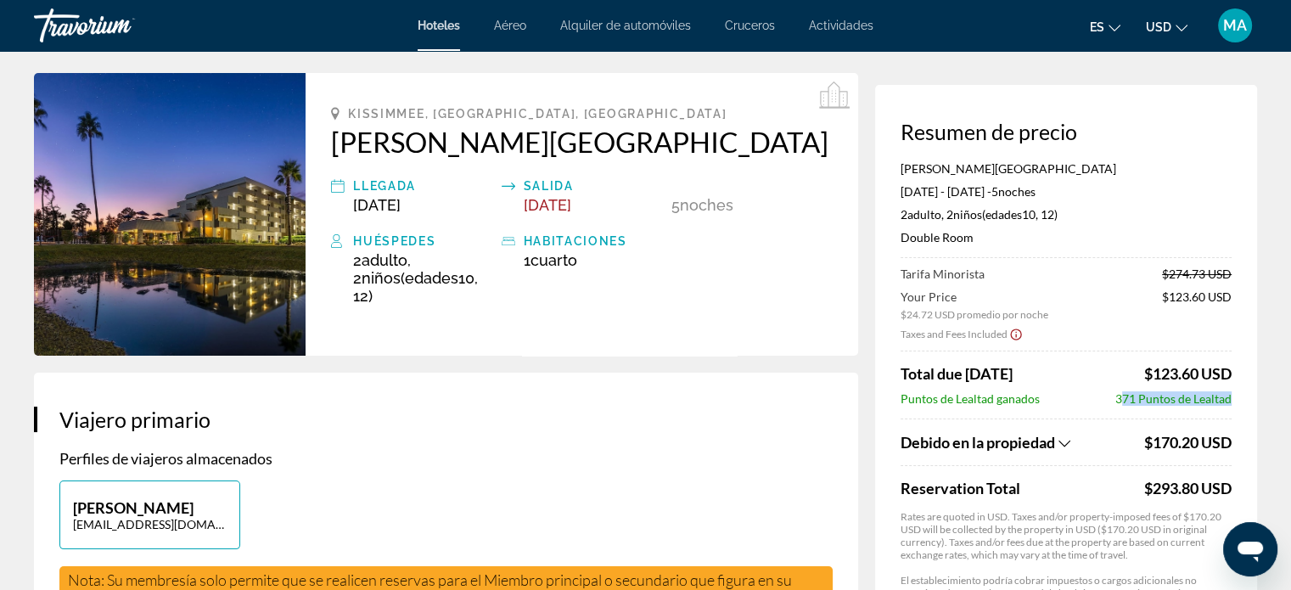
scroll to position [0, 0]
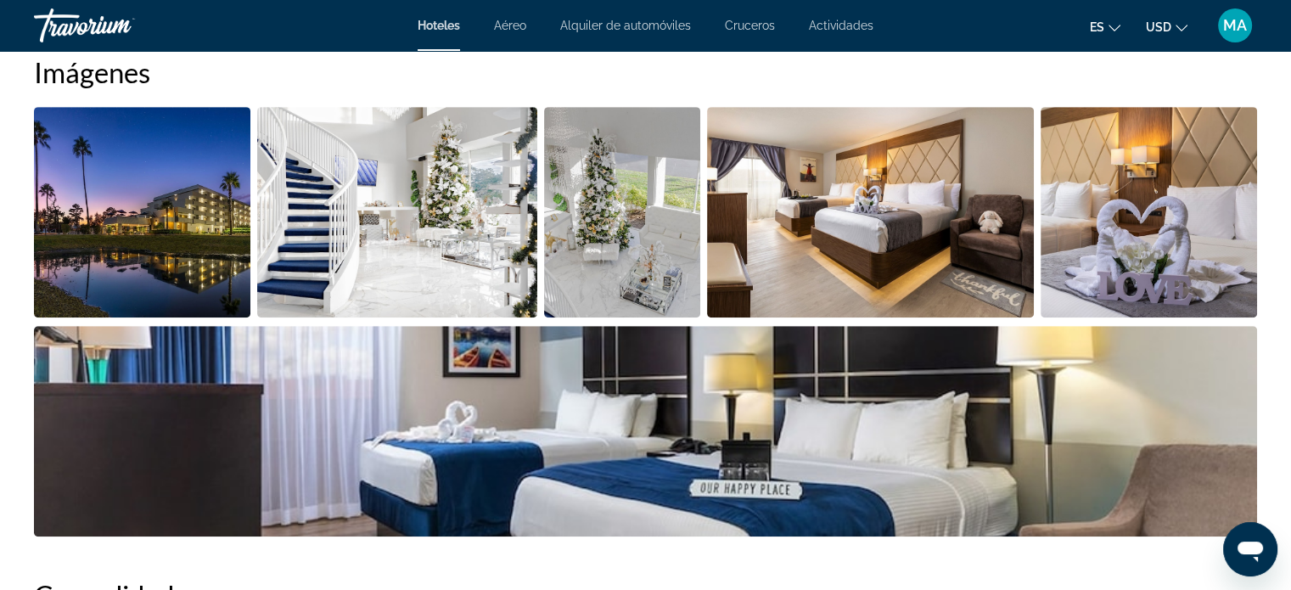
scroll to position [849, 0]
